Goal: Information Seeking & Learning: Learn about a topic

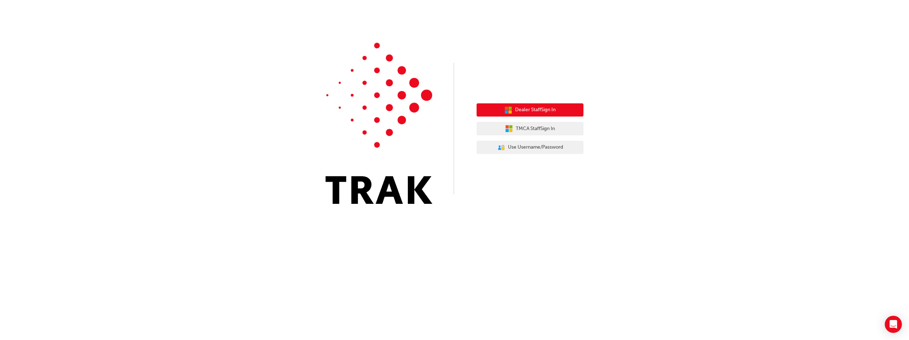
click at [525, 111] on span "Dealer Staff Sign In" at bounding box center [535, 110] width 41 height 8
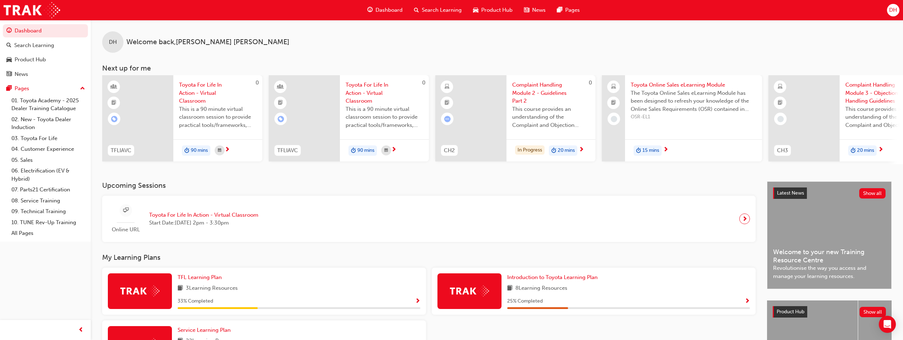
click at [521, 89] on span "Complaint Handling Module 2 - Guidelines Part 2" at bounding box center [551, 93] width 78 height 24
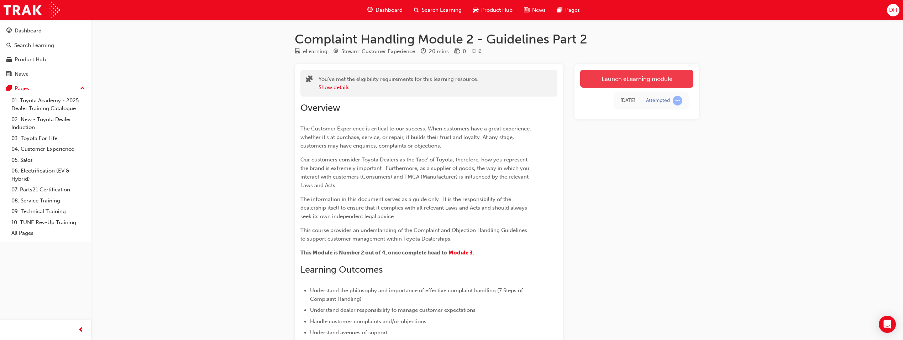
click at [614, 75] on link "Launch eLearning module" at bounding box center [636, 79] width 113 height 18
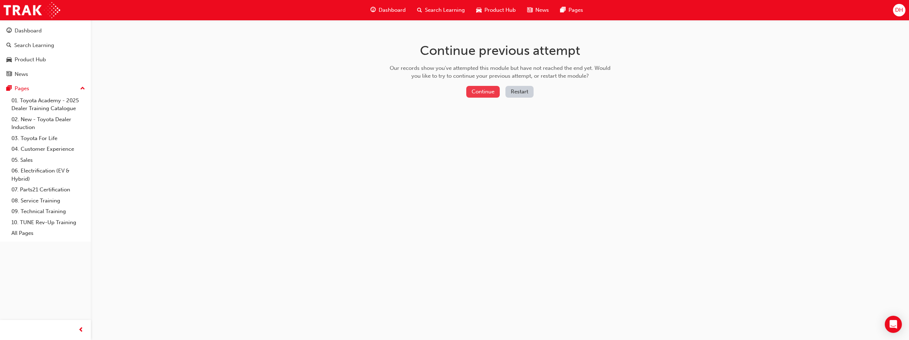
click at [484, 92] on button "Continue" at bounding box center [482, 92] width 33 height 12
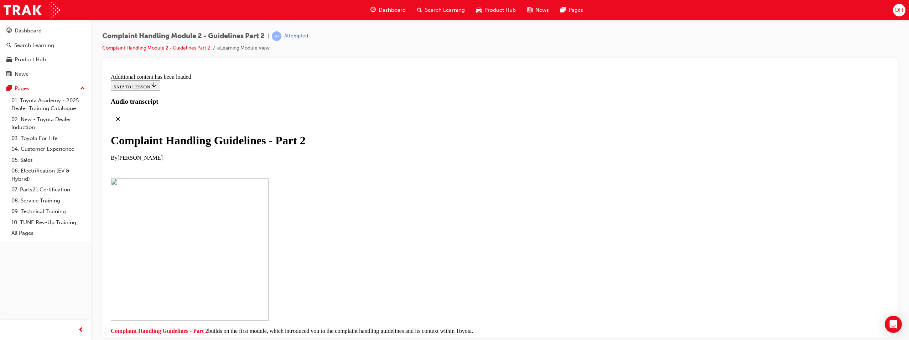
scroll to position [71, 0]
